Goal: Information Seeking & Learning: Understand process/instructions

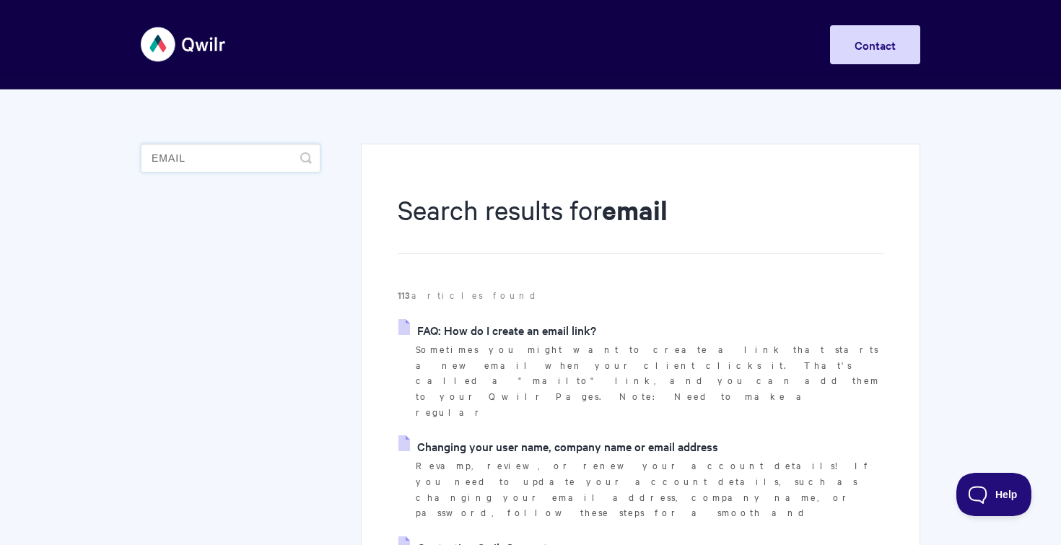
click at [239, 158] on input "email" at bounding box center [231, 158] width 180 height 29
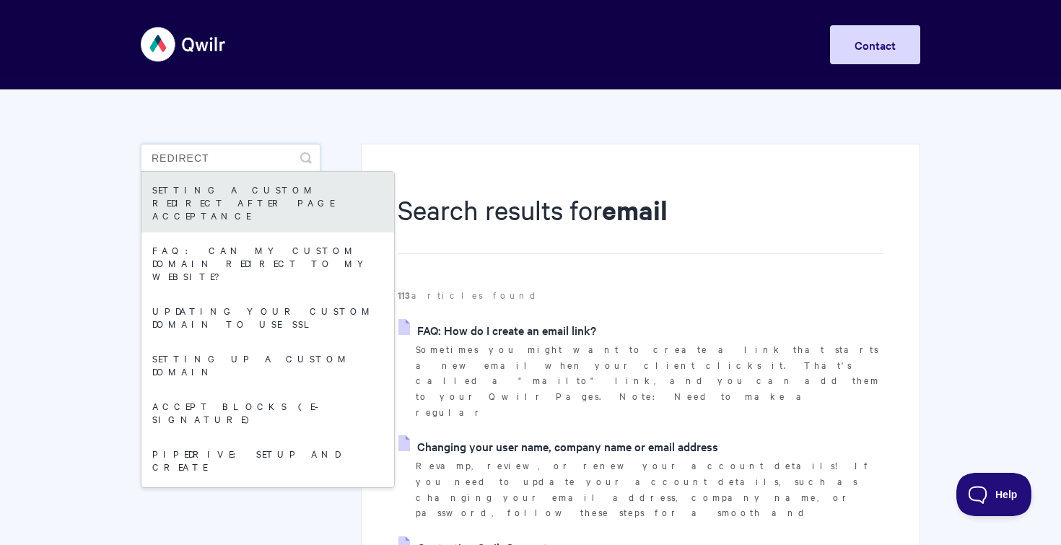
type input "redirect"
click at [235, 202] on link "Setting a custom redirect after page acceptance" at bounding box center [267, 202] width 253 height 61
